Goal: Register for event/course

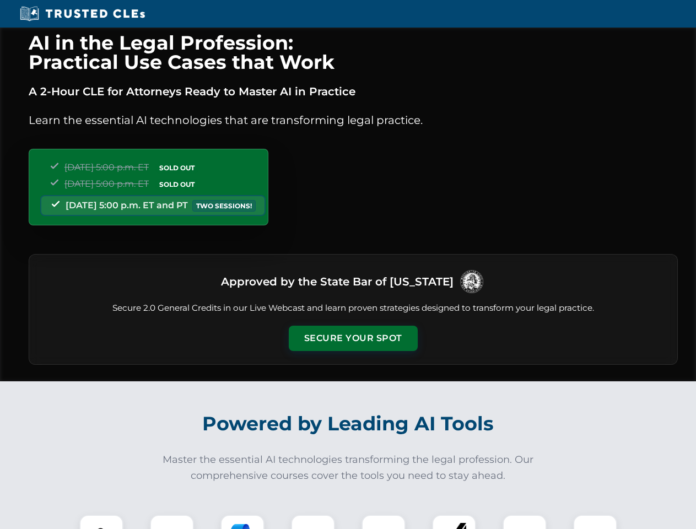
click at [353, 338] on button "Secure Your Spot" at bounding box center [353, 338] width 129 height 25
click at [101, 522] on img at bounding box center [101, 537] width 32 height 32
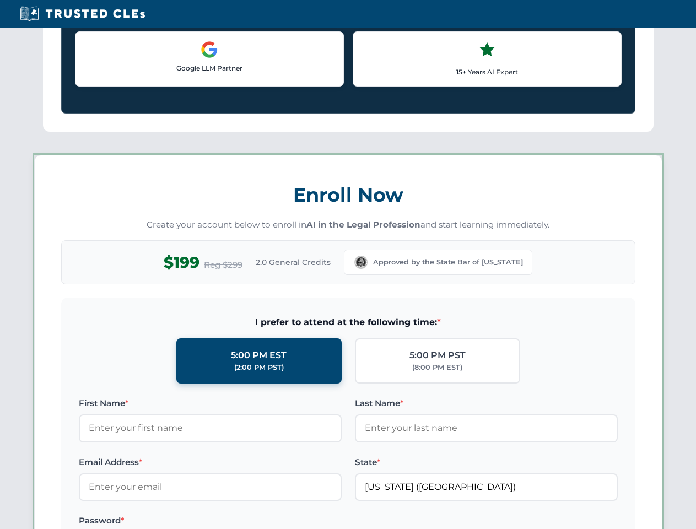
click at [172, 522] on div "AI in the Legal Profession: Practical Use Cases that Work A 2-Hour CLE for Atto…" at bounding box center [348, 517] width 696 height 2578
